Goal: Information Seeking & Learning: Find specific fact

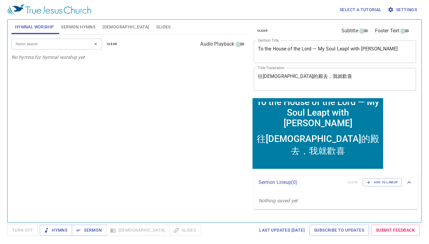
click at [113, 30] on span "[DEMOGRAPHIC_DATA]" at bounding box center [126, 27] width 46 height 8
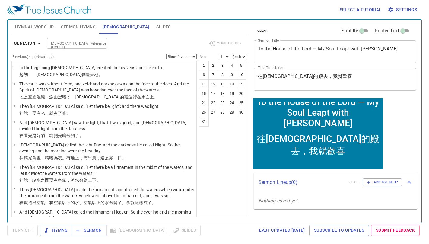
click at [40, 45] on icon "button" at bounding box center [39, 43] width 7 height 7
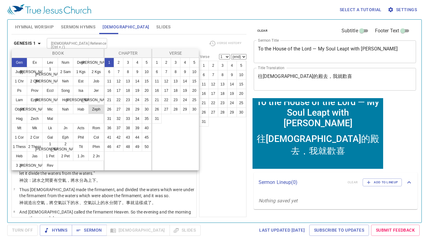
click at [94, 110] on button "Zeph" at bounding box center [96, 109] width 16 height 10
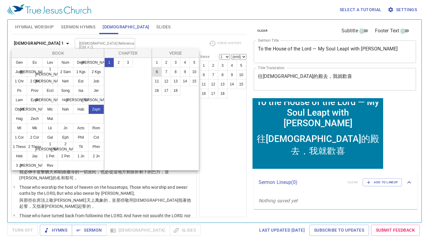
click at [157, 69] on button "6" at bounding box center [157, 72] width 10 height 10
select select "6"
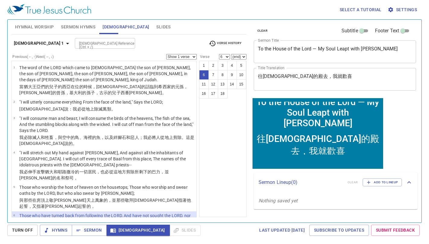
scroll to position [78, 0]
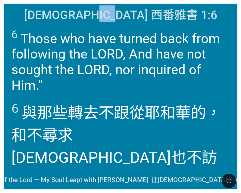
drag, startPoint x: 119, startPoint y: 17, endPoint x: 151, endPoint y: 12, distance: 32.4
click at [151, 12] on span "[DEMOGRAPHIC_DATA] 西番雅書 1:6" at bounding box center [120, 13] width 193 height 17
copy span "西番[PERSON_NAME]"
